Goal: Complete application form

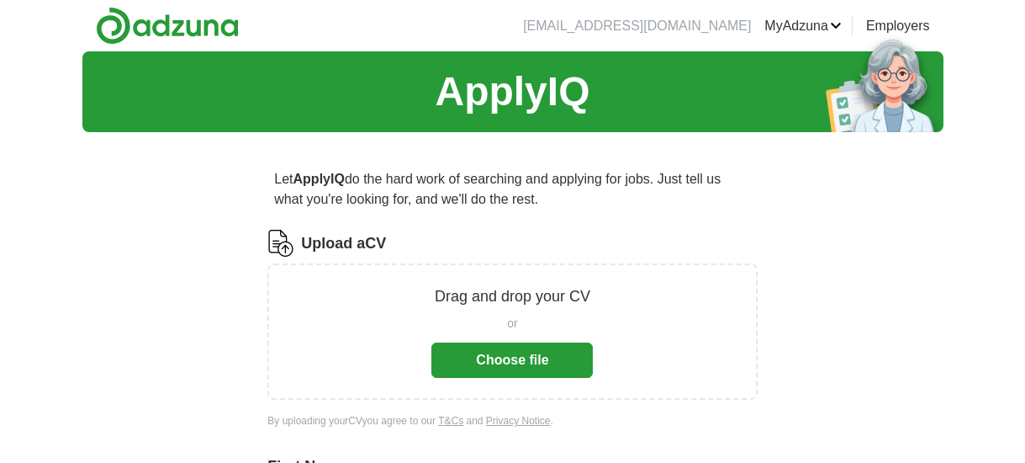
click at [527, 359] on button "Choose file" at bounding box center [511, 359] width 161 height 35
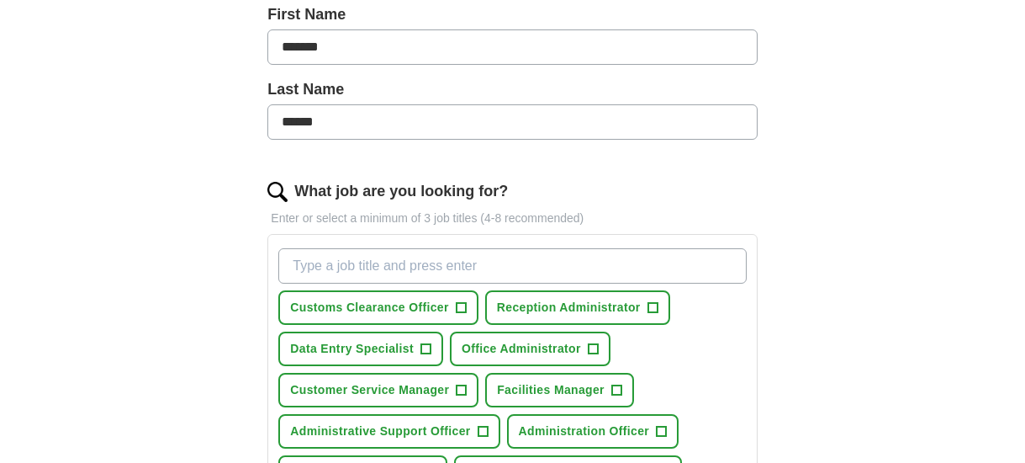
scroll to position [390, 0]
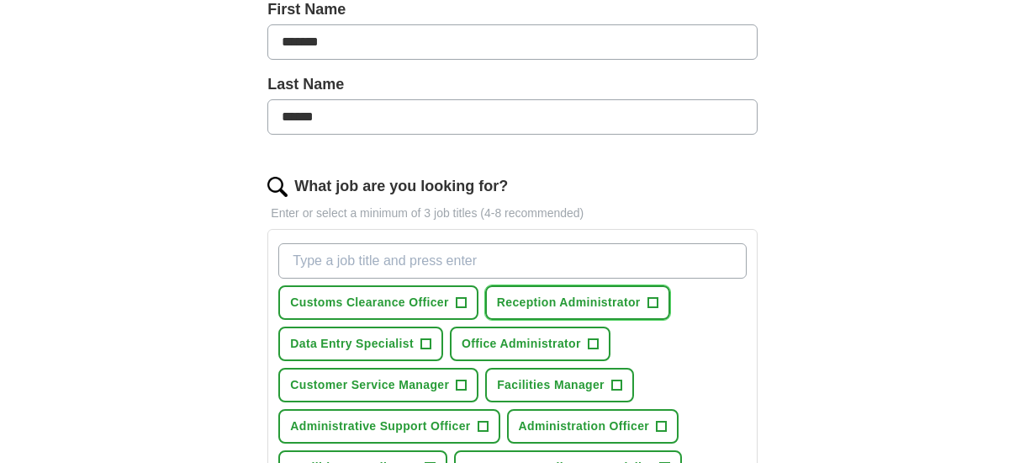
click at [648, 300] on span "+" at bounding box center [653, 302] width 10 height 13
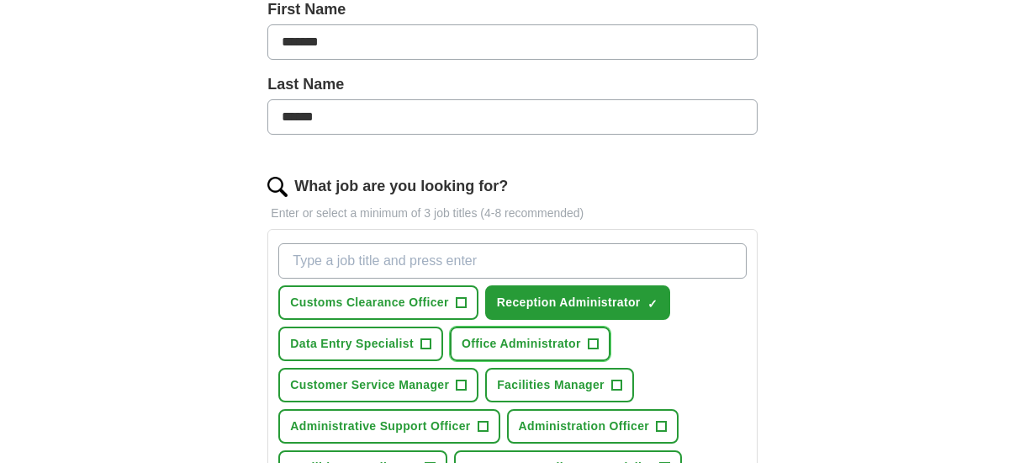
click at [590, 337] on span "+" at bounding box center [593, 343] width 10 height 13
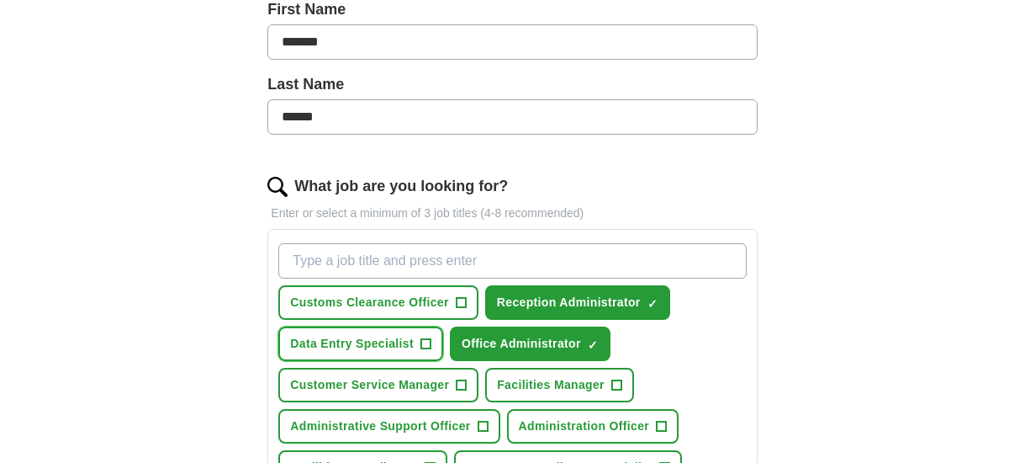
click at [424, 341] on span "+" at bounding box center [426, 343] width 10 height 13
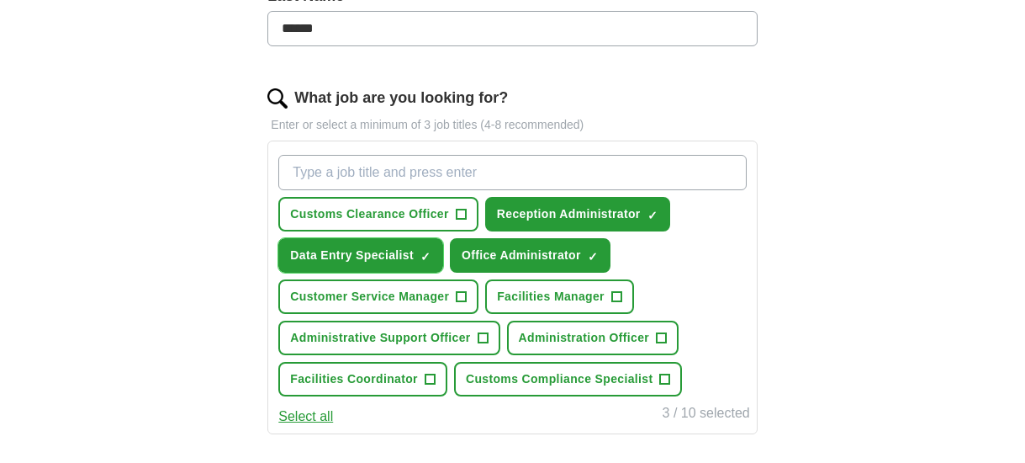
scroll to position [483, 0]
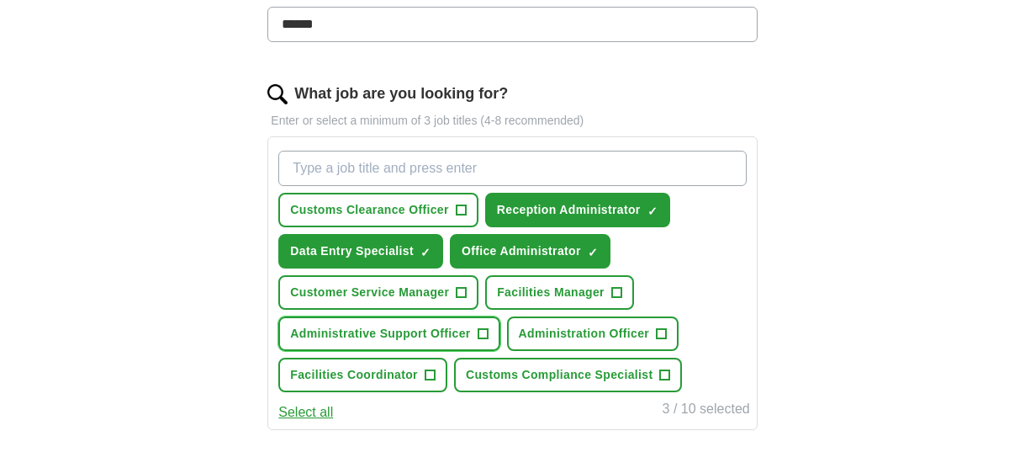
click at [482, 337] on span "+" at bounding box center [483, 333] width 10 height 13
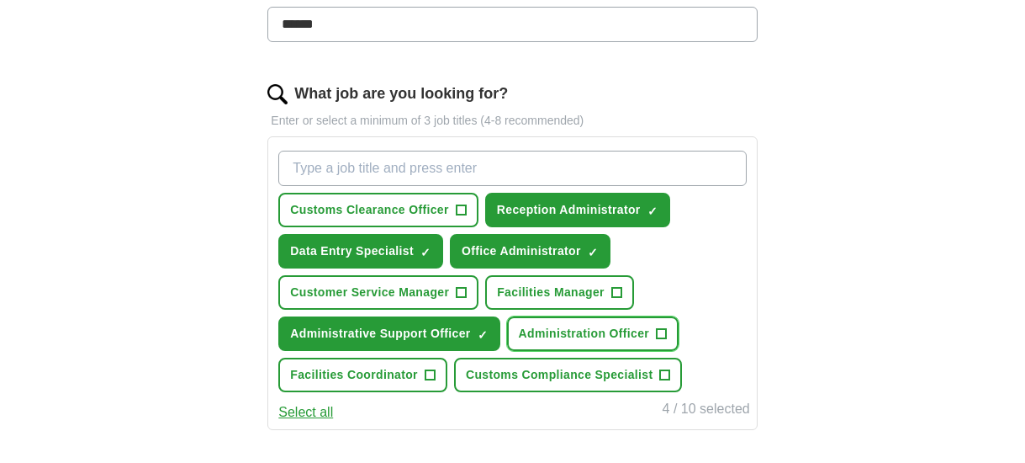
click at [662, 331] on span "+" at bounding box center [662, 333] width 10 height 13
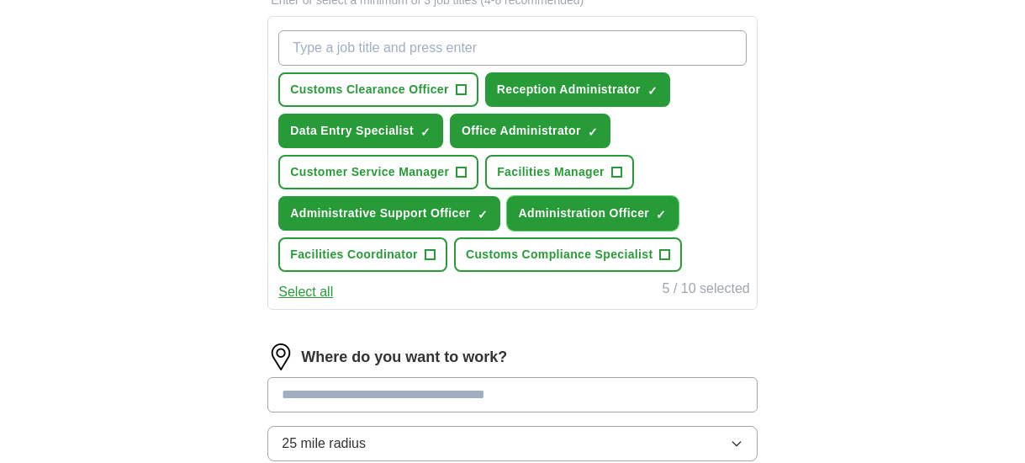
scroll to position [625, 0]
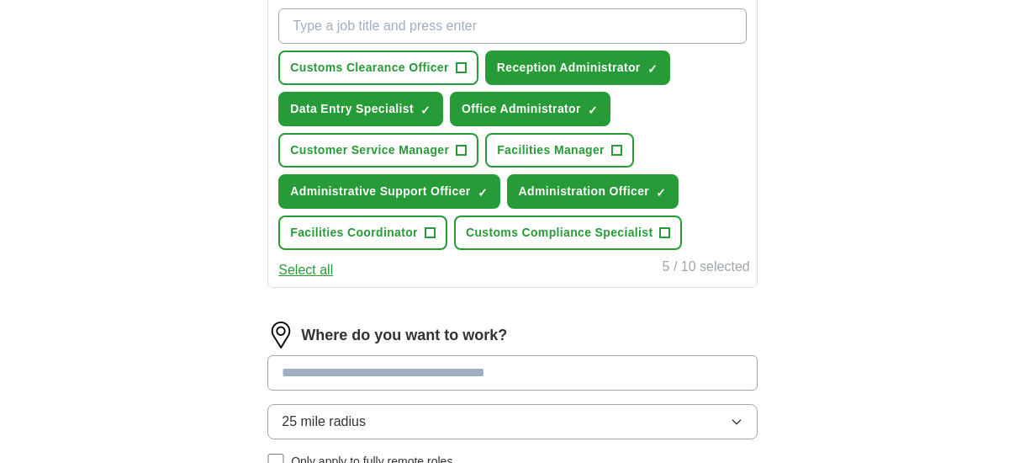
click at [490, 368] on input at bounding box center [511, 372] width 489 height 35
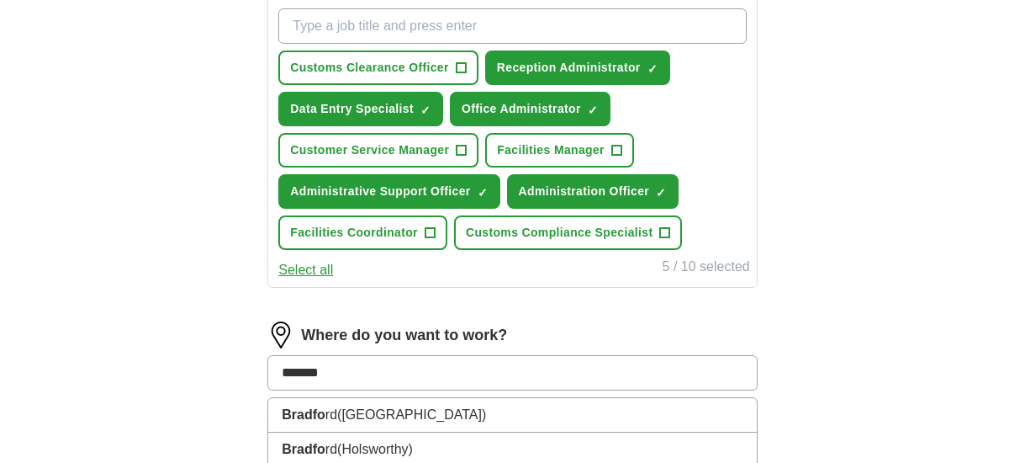
type input "********"
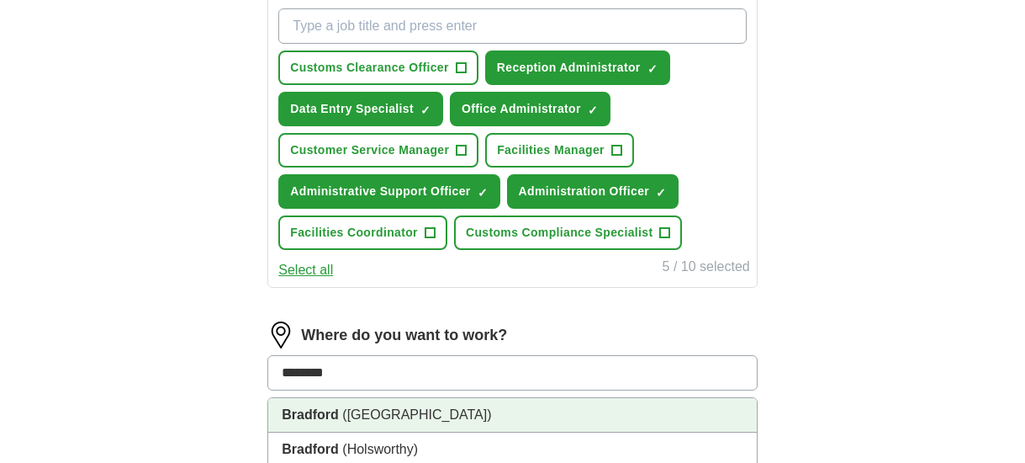
click at [489, 416] on li "[GEOGRAPHIC_DATA] ([GEOGRAPHIC_DATA])" at bounding box center [512, 415] width 488 height 34
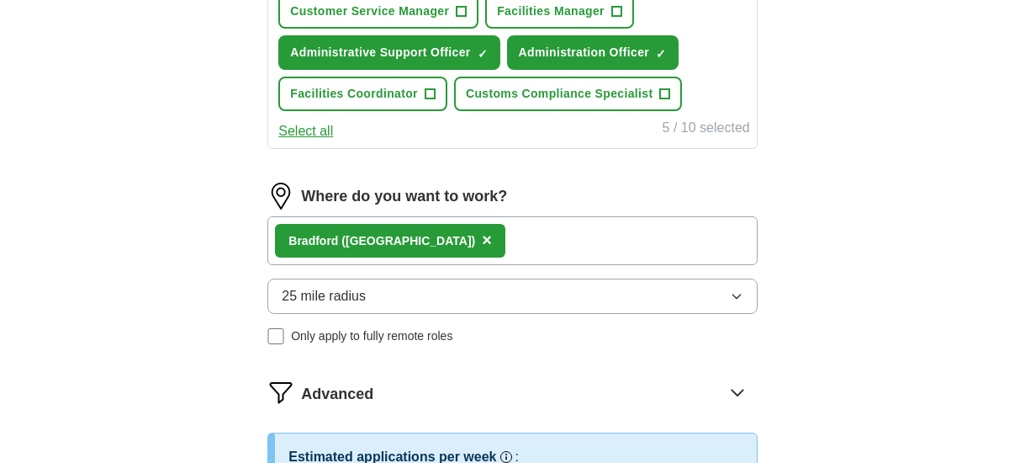
scroll to position [775, 0]
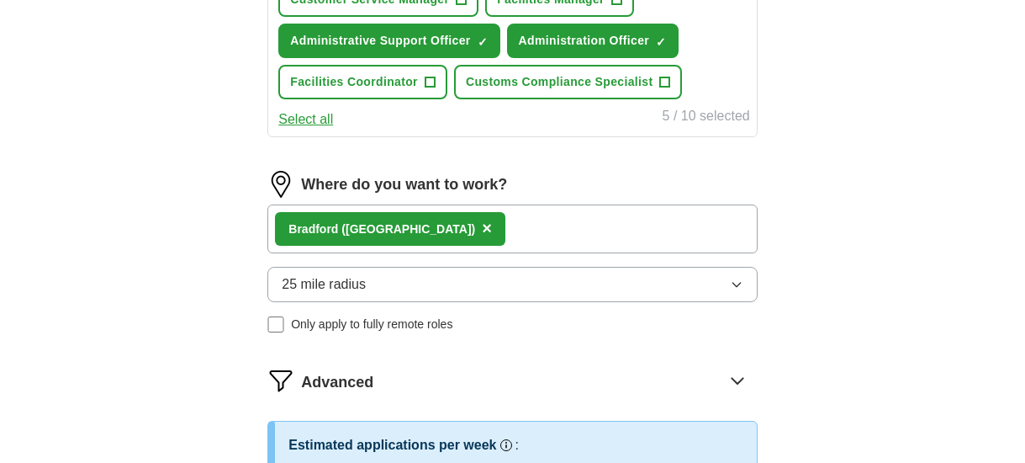
click at [742, 283] on icon "button" at bounding box center [736, 284] width 13 height 13
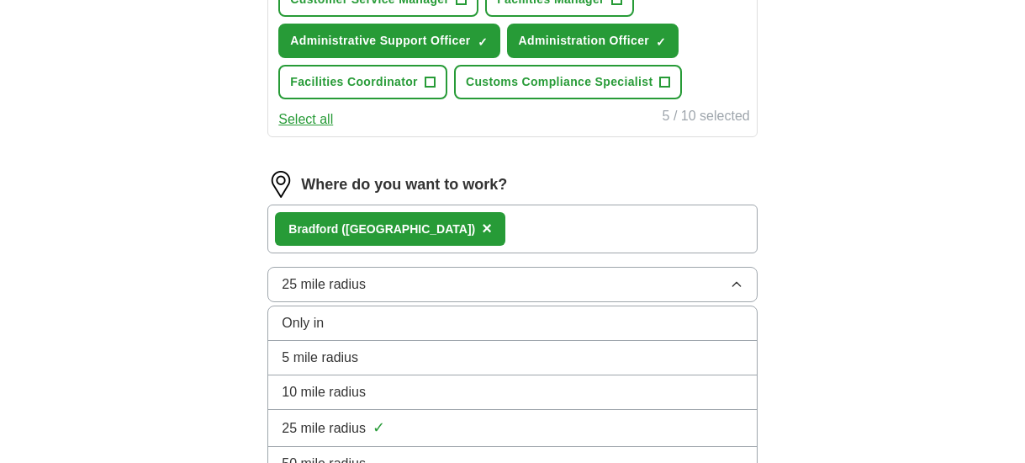
click at [623, 377] on li "10 mile radius" at bounding box center [512, 392] width 488 height 34
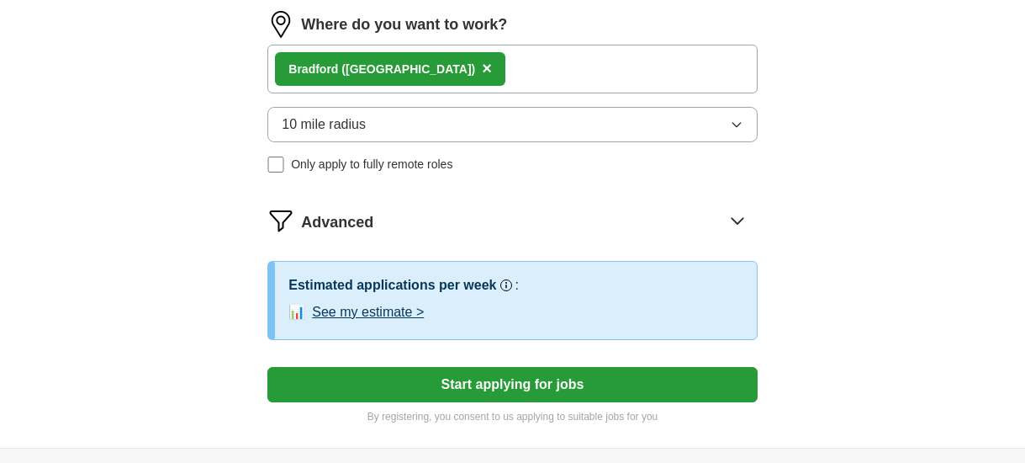
scroll to position [945, 0]
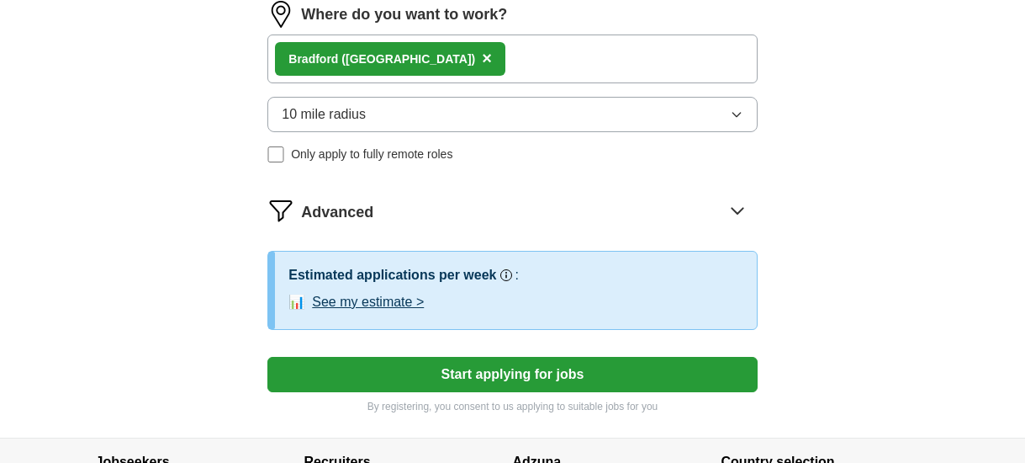
click at [511, 368] on button "Start applying for jobs" at bounding box center [511, 374] width 489 height 35
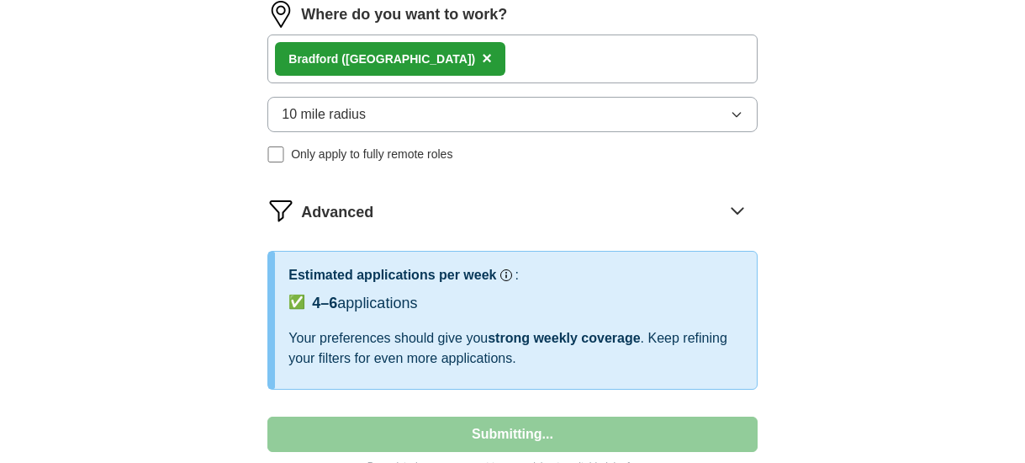
select select "**"
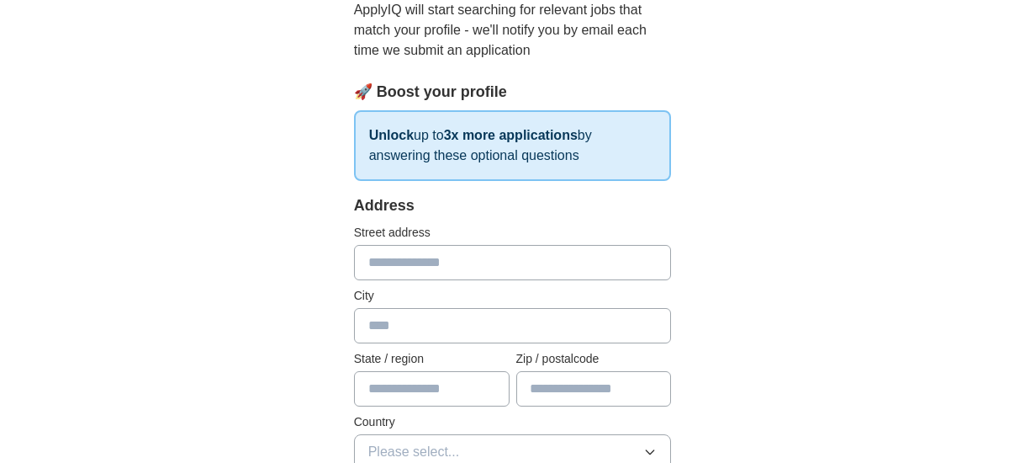
scroll to position [204, 0]
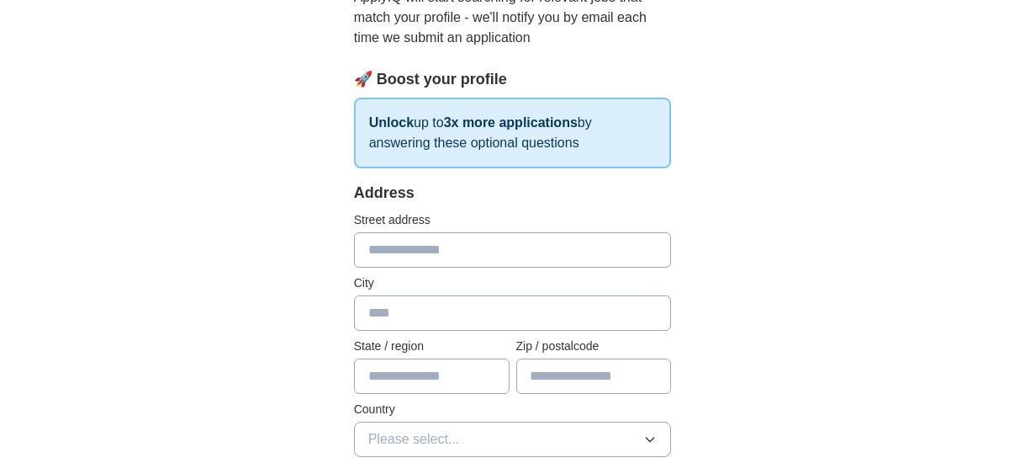
click at [463, 247] on input "text" at bounding box center [513, 249] width 318 height 35
type input "**********"
type input "********"
type input "******"
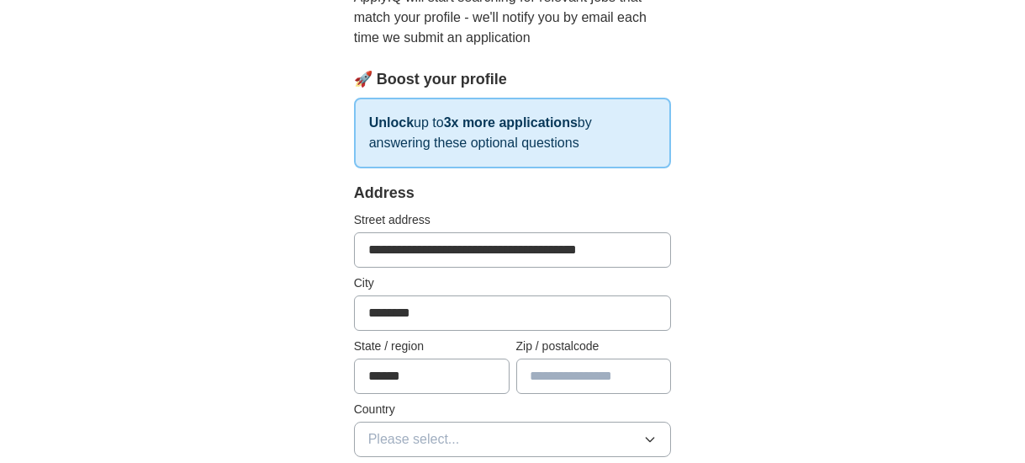
type input "*******"
click at [378, 247] on input "**********" at bounding box center [513, 249] width 318 height 35
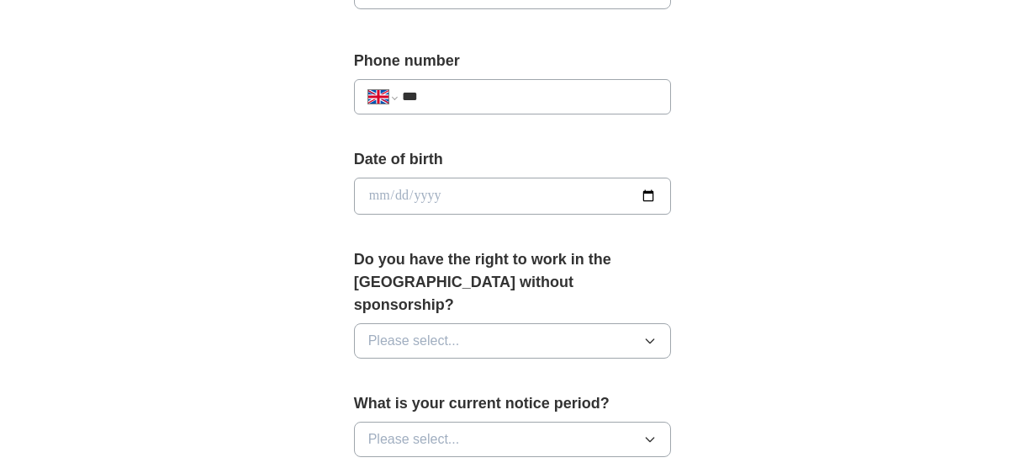
scroll to position [653, 0]
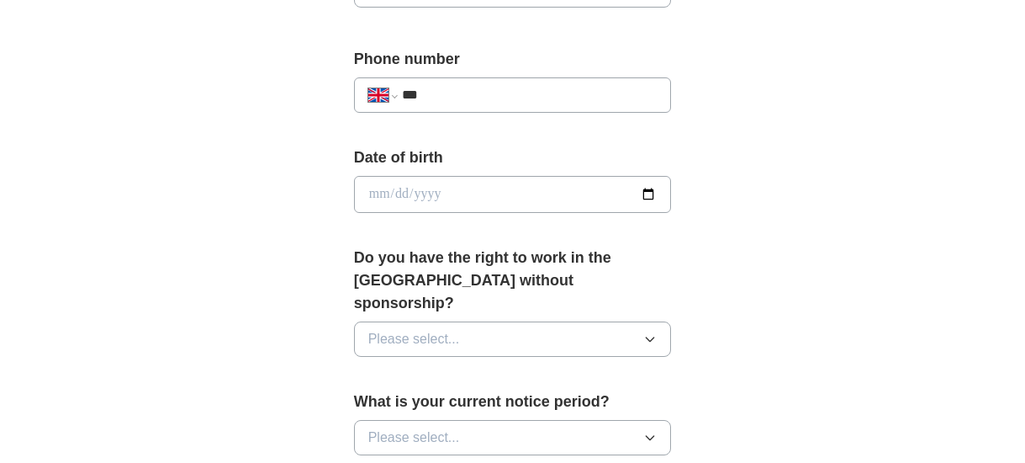
type input "**********"
click at [495, 321] on button "Please select..." at bounding box center [513, 338] width 318 height 35
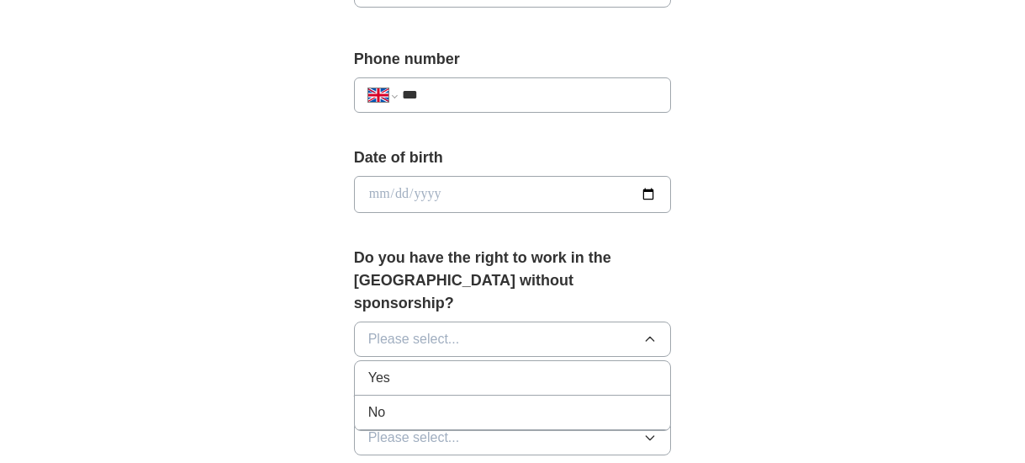
click at [489, 368] on div "Yes" at bounding box center [512, 378] width 289 height 20
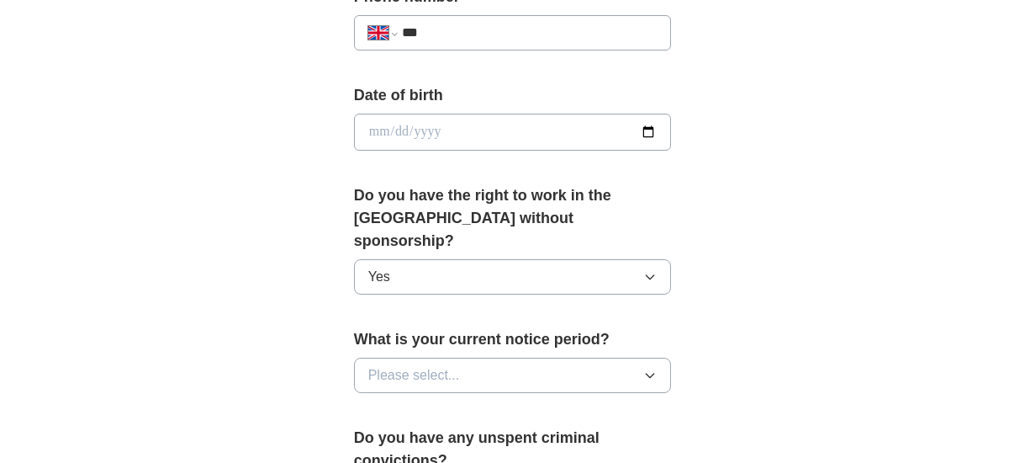
scroll to position [764, 0]
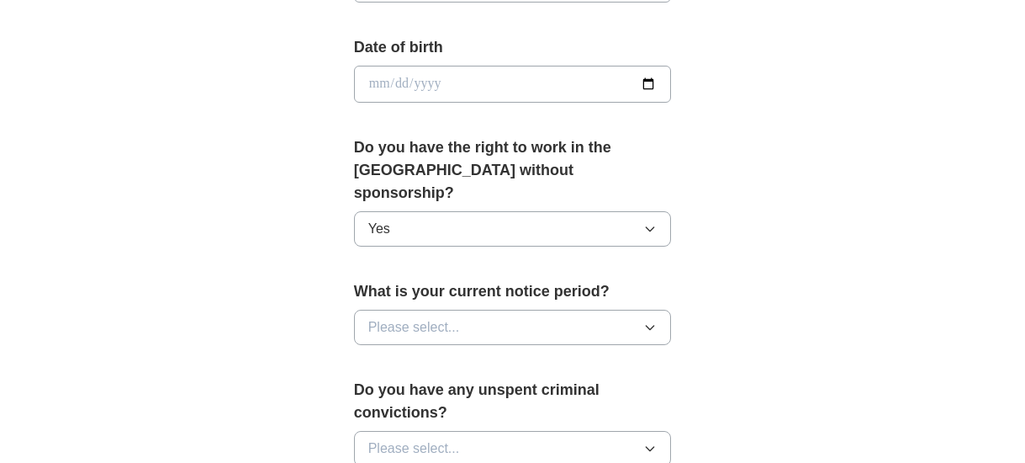
click at [495, 309] on button "Please select..." at bounding box center [513, 326] width 318 height 35
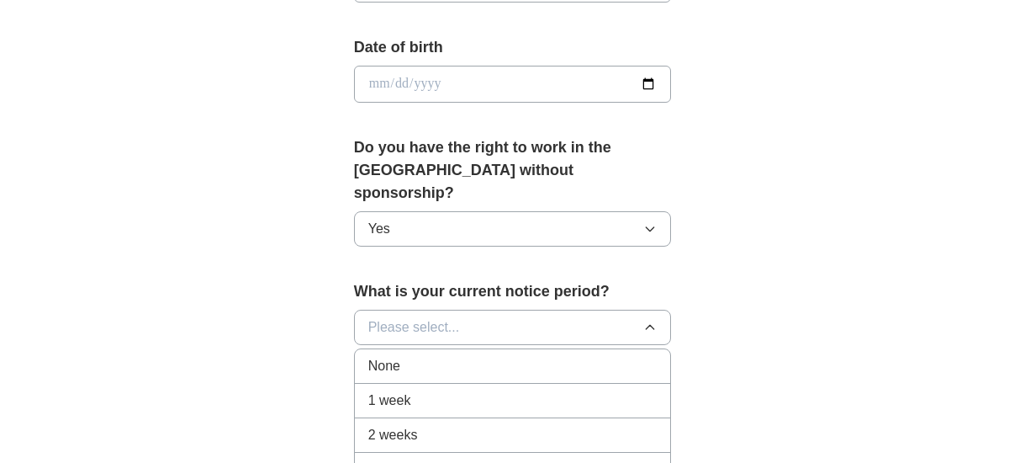
click at [495, 356] on div "None" at bounding box center [512, 366] width 289 height 20
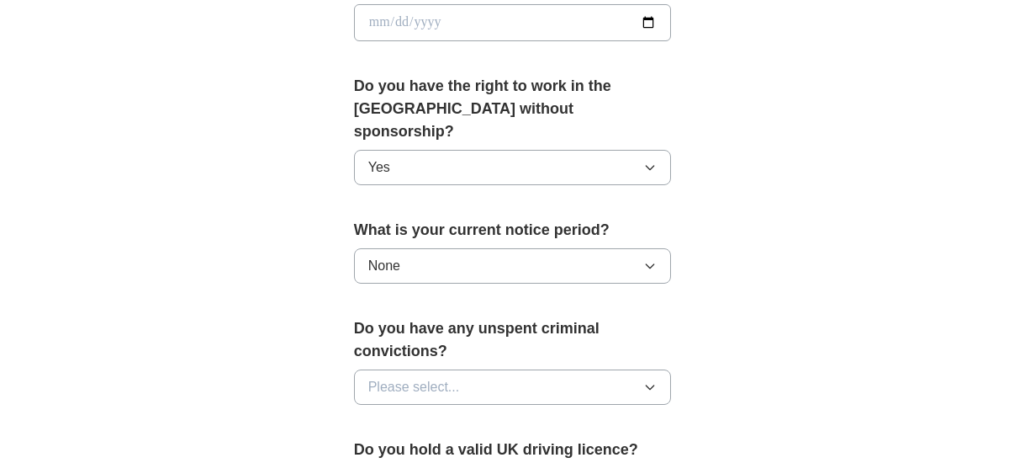
scroll to position [827, 0]
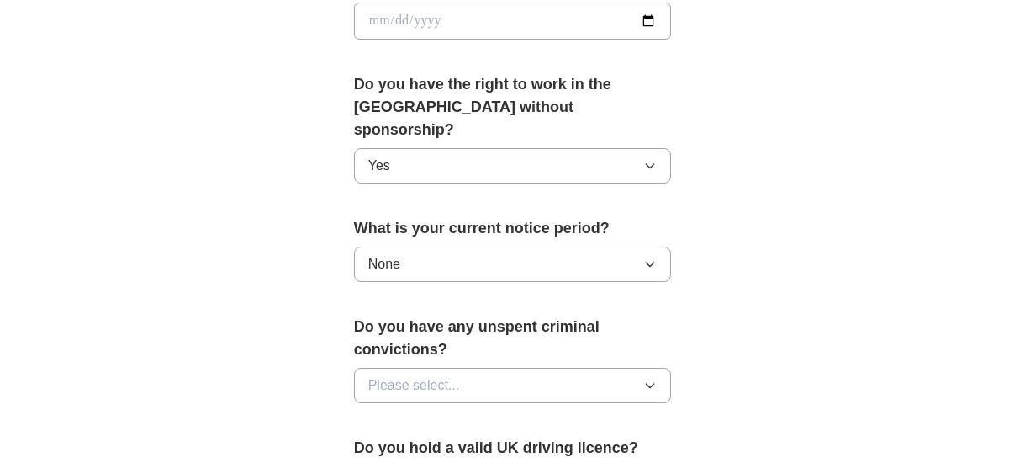
click at [493, 368] on button "Please select..." at bounding box center [513, 385] width 318 height 35
click at [469, 448] on div "No" at bounding box center [512, 458] width 289 height 20
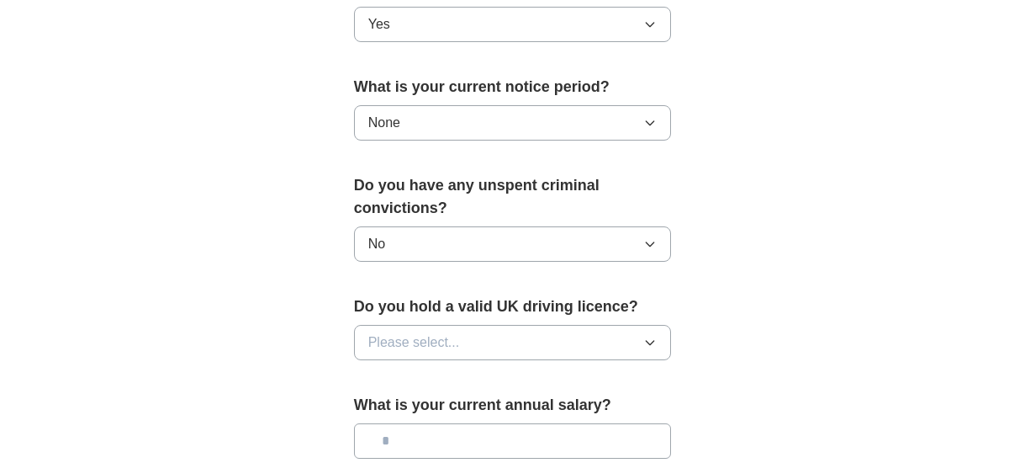
scroll to position [979, 0]
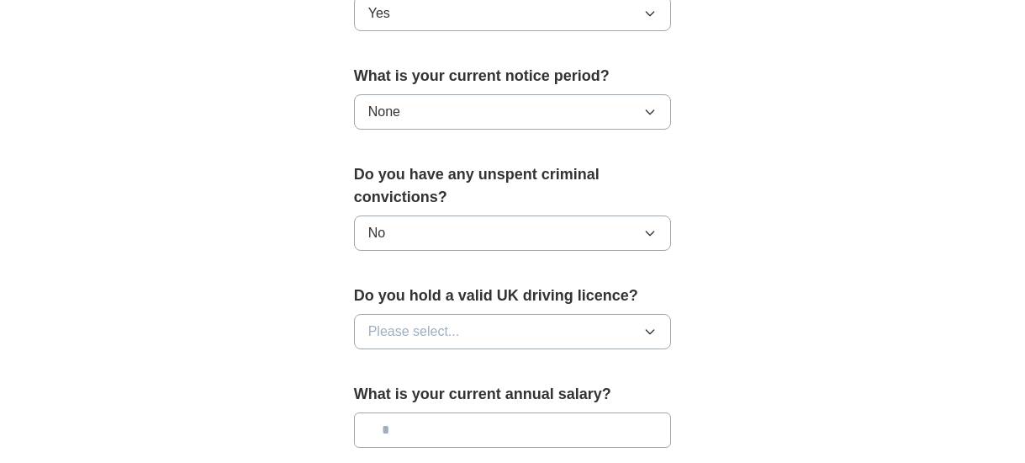
click at [486, 314] on button "Please select..." at bounding box center [513, 331] width 318 height 35
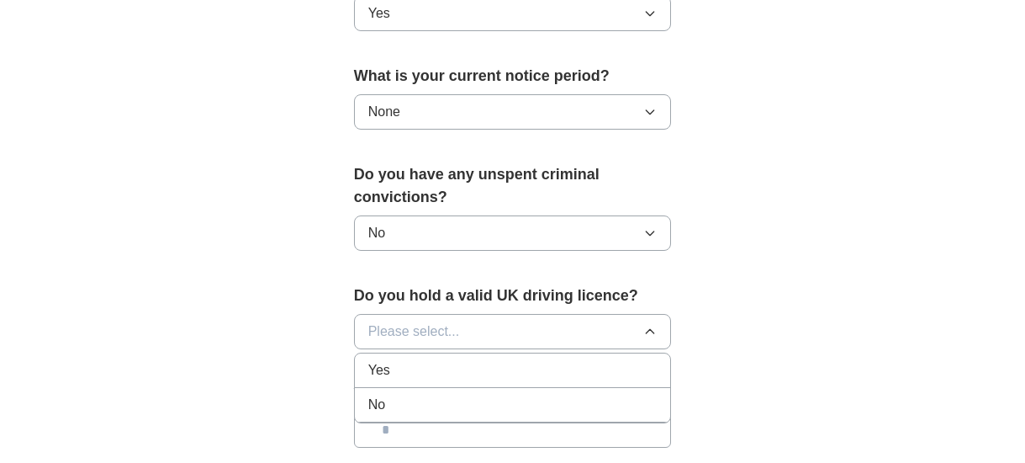
click at [486, 360] on div "Yes" at bounding box center [512, 370] width 289 height 20
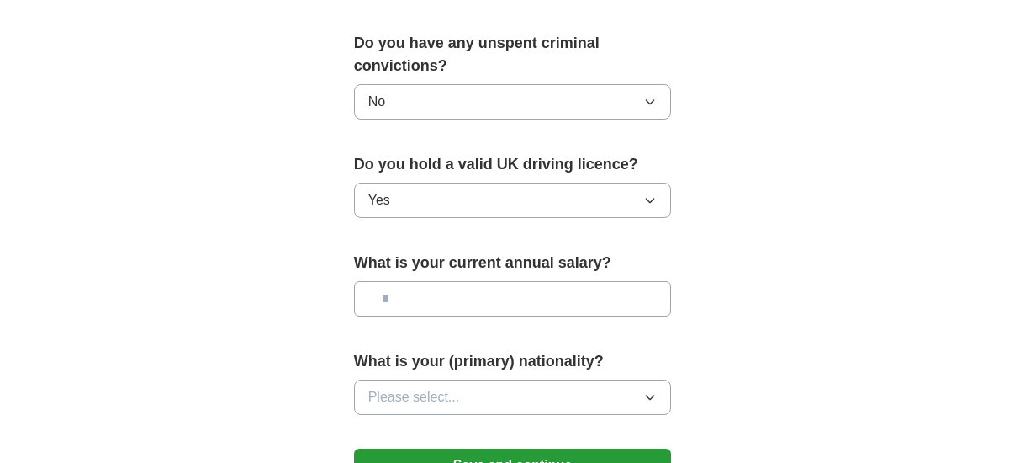
scroll to position [1145, 0]
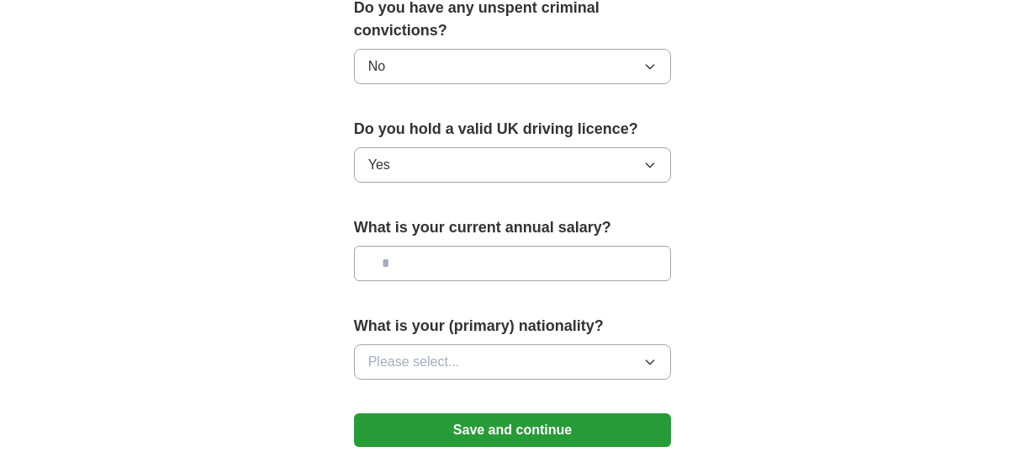
click at [483, 344] on button "Please select..." at bounding box center [513, 361] width 318 height 35
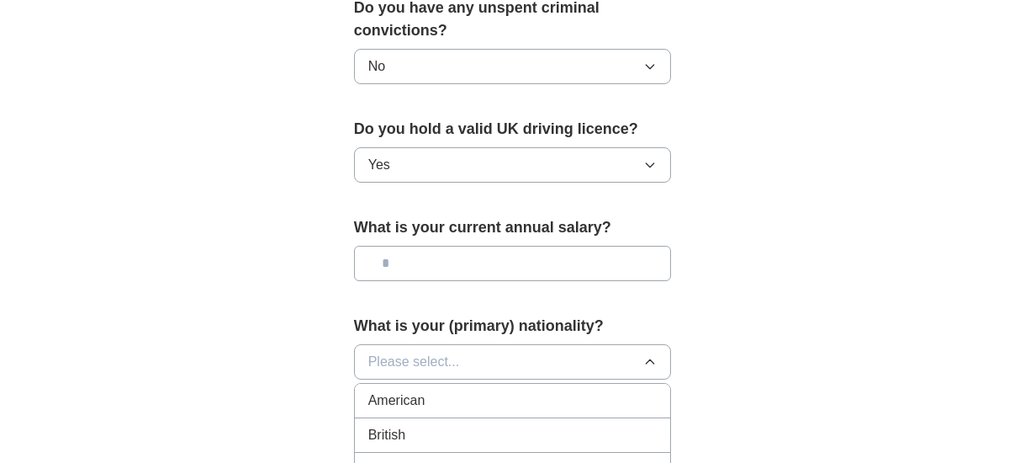
click at [467, 425] on div "British" at bounding box center [512, 435] width 289 height 20
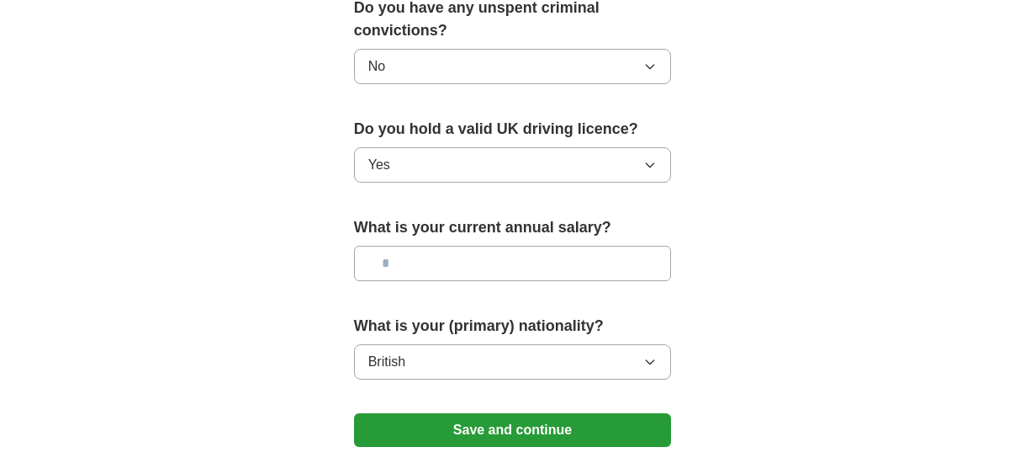
click at [538, 413] on button "Save and continue" at bounding box center [513, 430] width 318 height 34
